Goal: Information Seeking & Learning: Find specific page/section

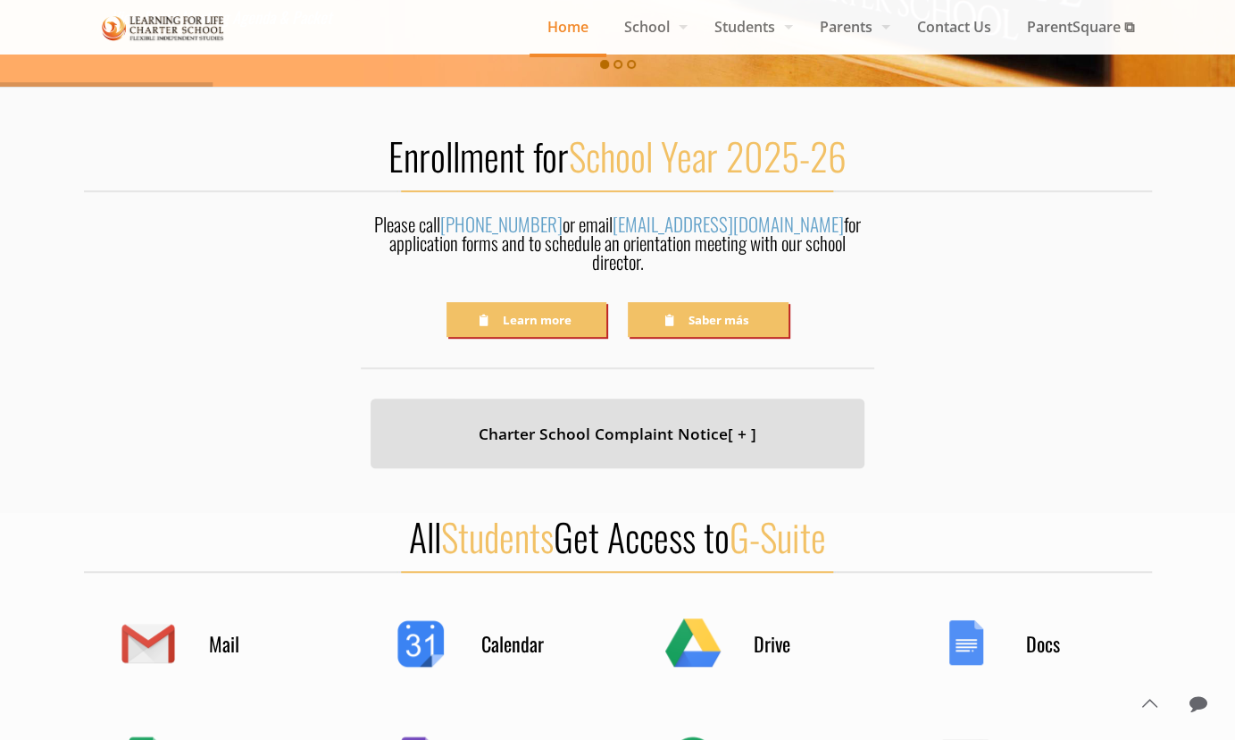
scroll to position [715, 0]
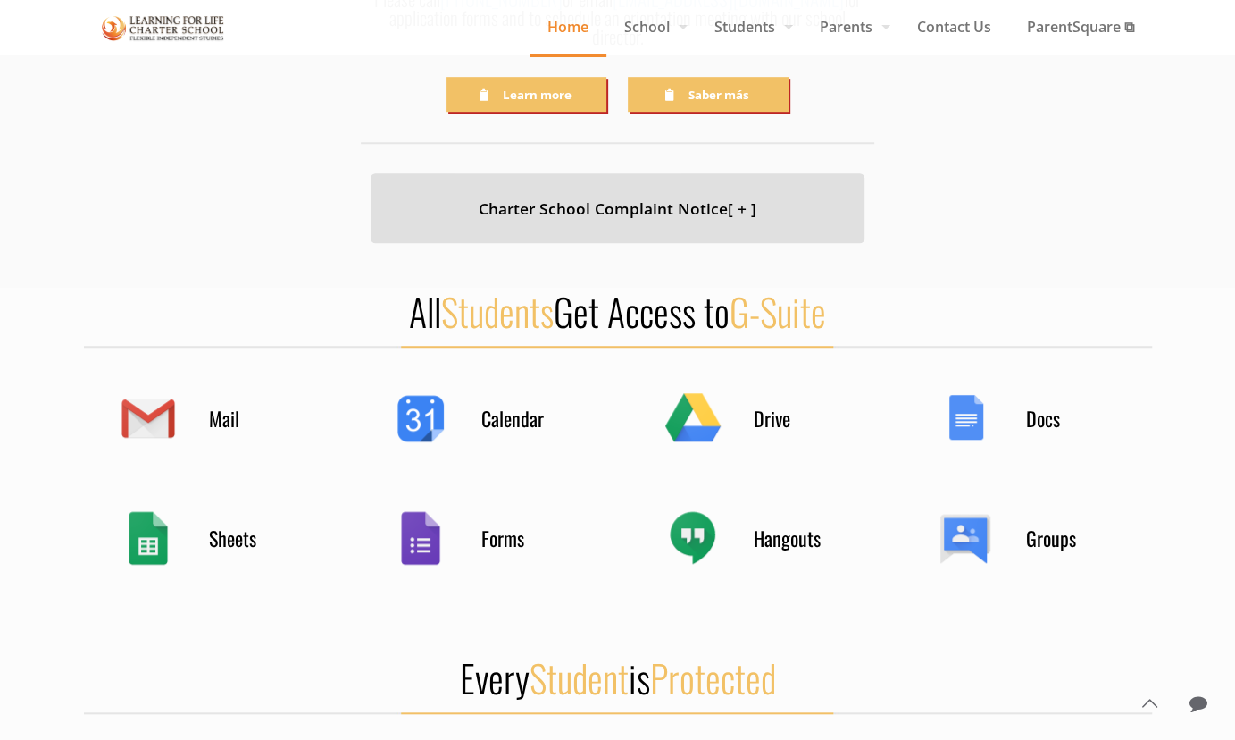
click at [405, 394] on div "Calendar" at bounding box center [481, 418] width 179 height 70
click at [523, 406] on h4 "Calendar" at bounding box center [525, 418] width 89 height 25
click at [499, 406] on h4 "Calendar" at bounding box center [525, 418] width 89 height 25
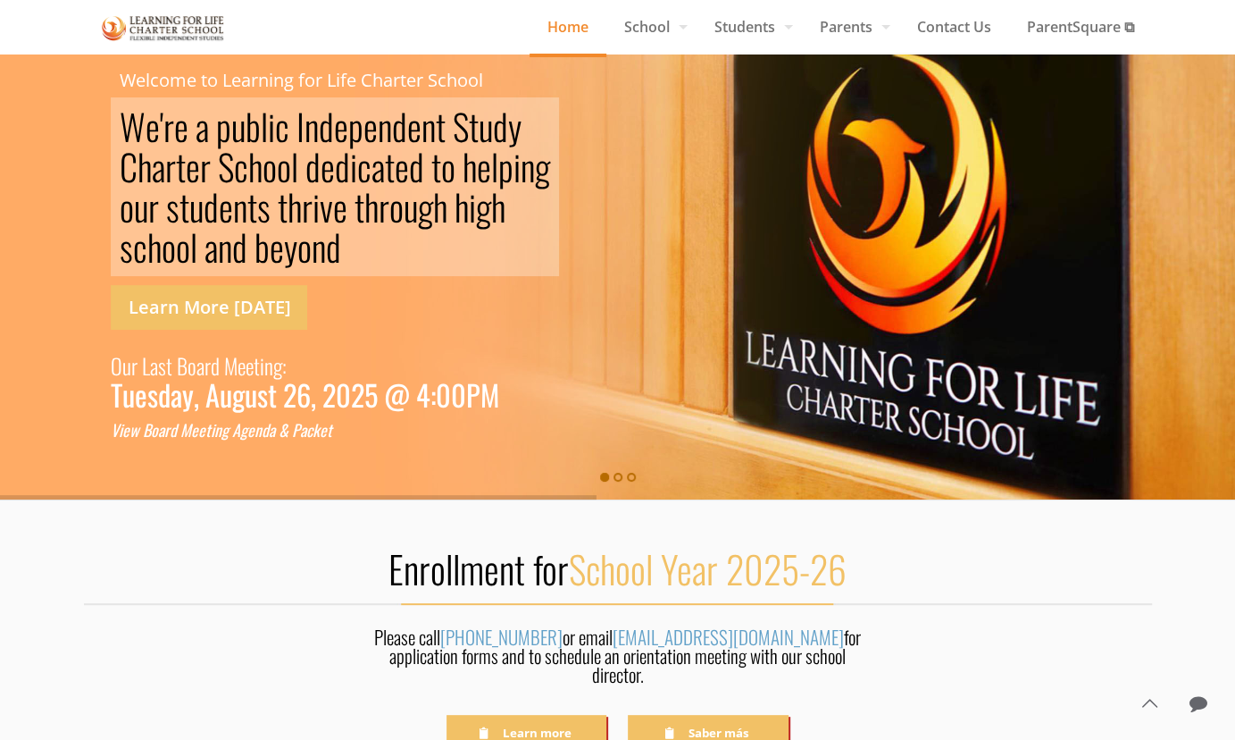
scroll to position [0, 0]
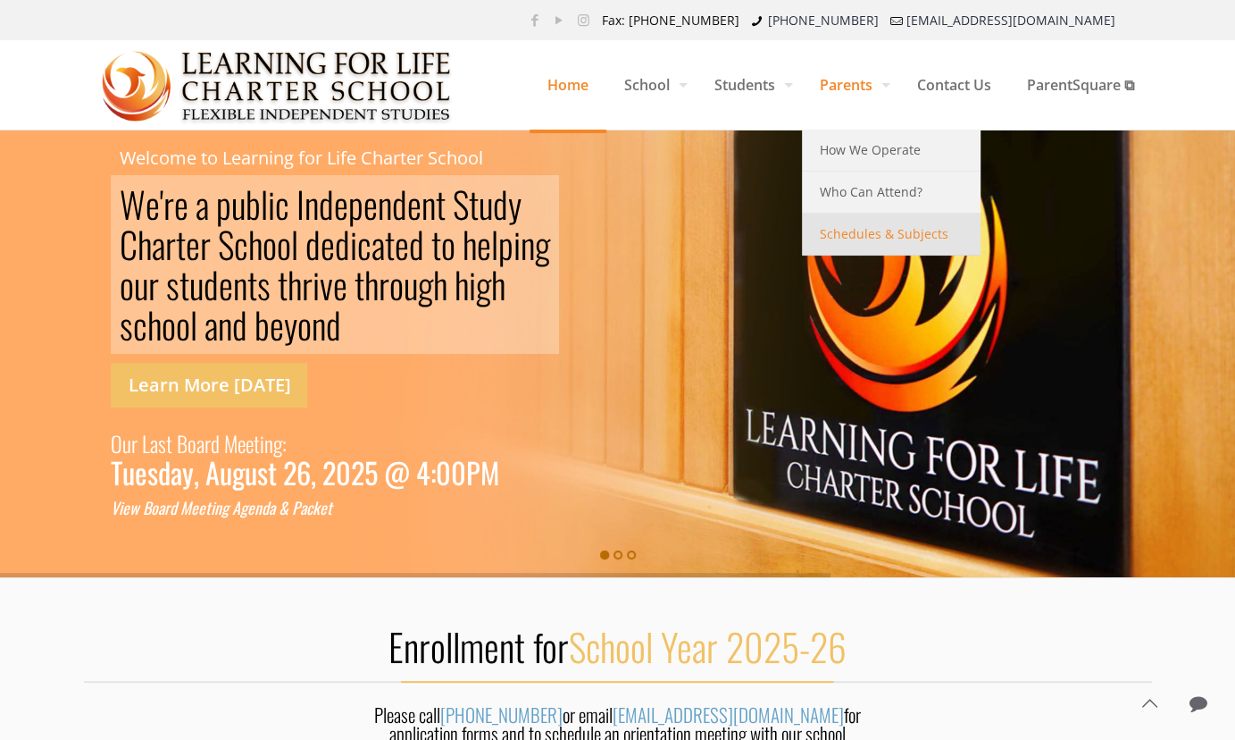
click at [857, 234] on span "Schedules & Subjects" at bounding box center [884, 233] width 129 height 23
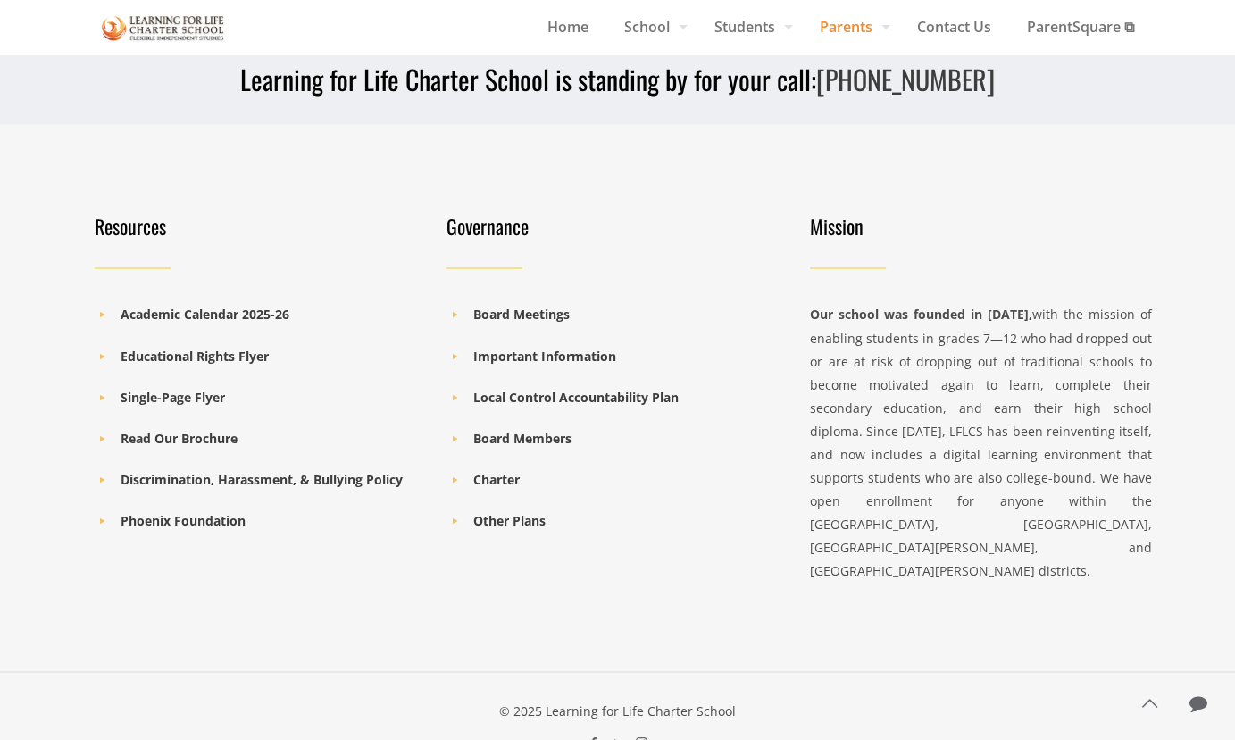
scroll to position [1965, 0]
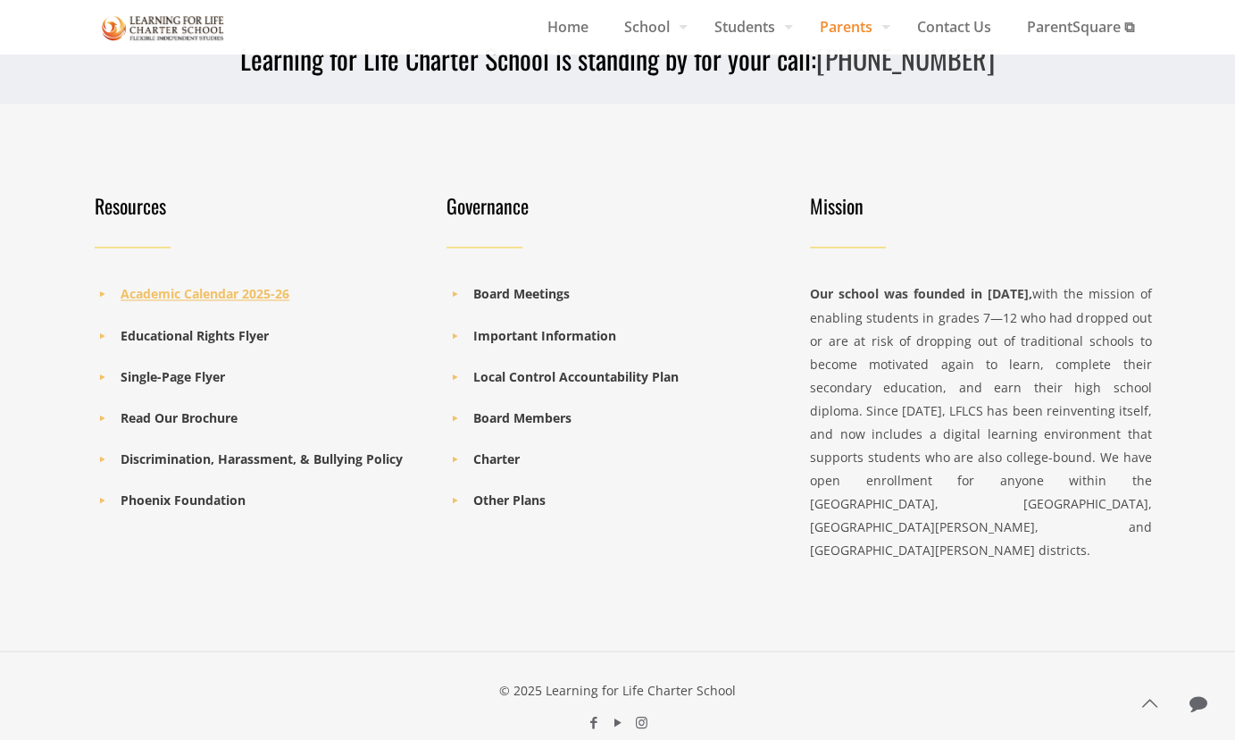
click at [247, 294] on b "Academic Calendar 2025-26" at bounding box center [205, 293] width 169 height 17
